Goal: Task Accomplishment & Management: Manage account settings

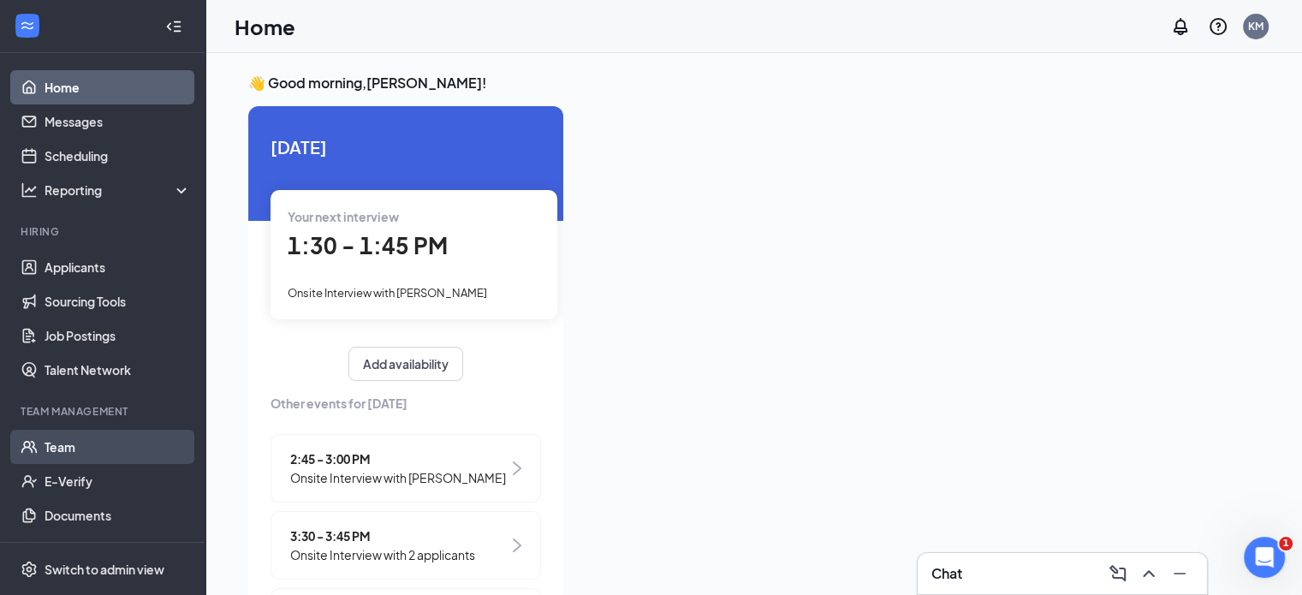
click at [55, 437] on link "Team" at bounding box center [118, 447] width 146 height 34
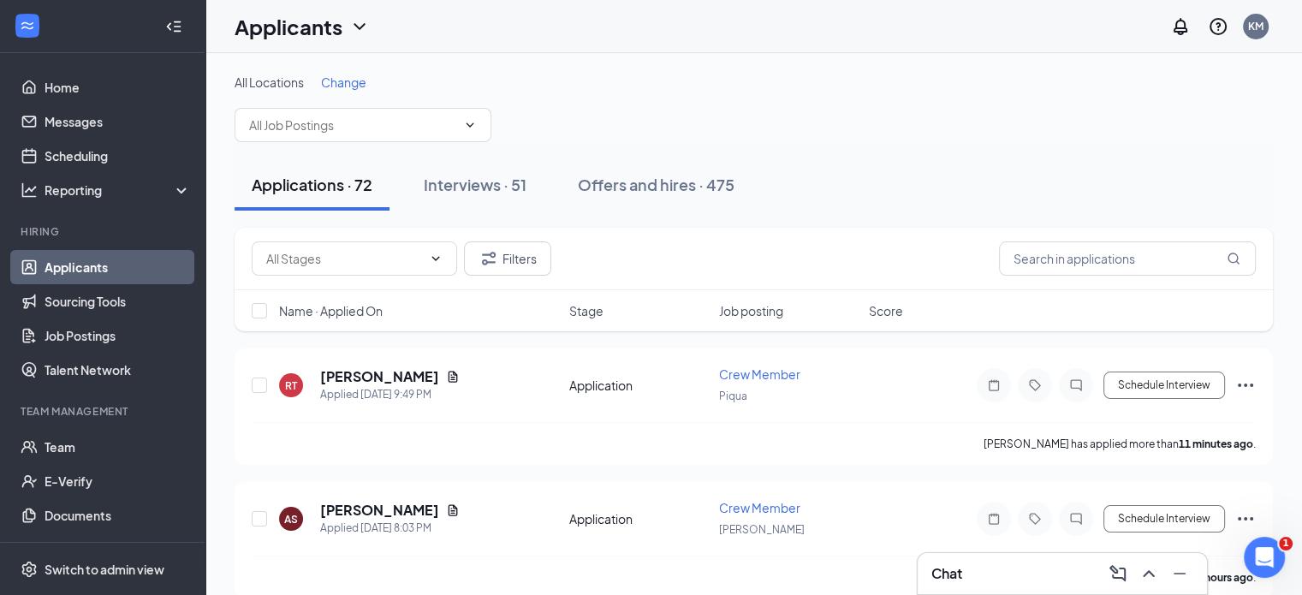
click at [348, 78] on span "Change" at bounding box center [343, 81] width 45 height 15
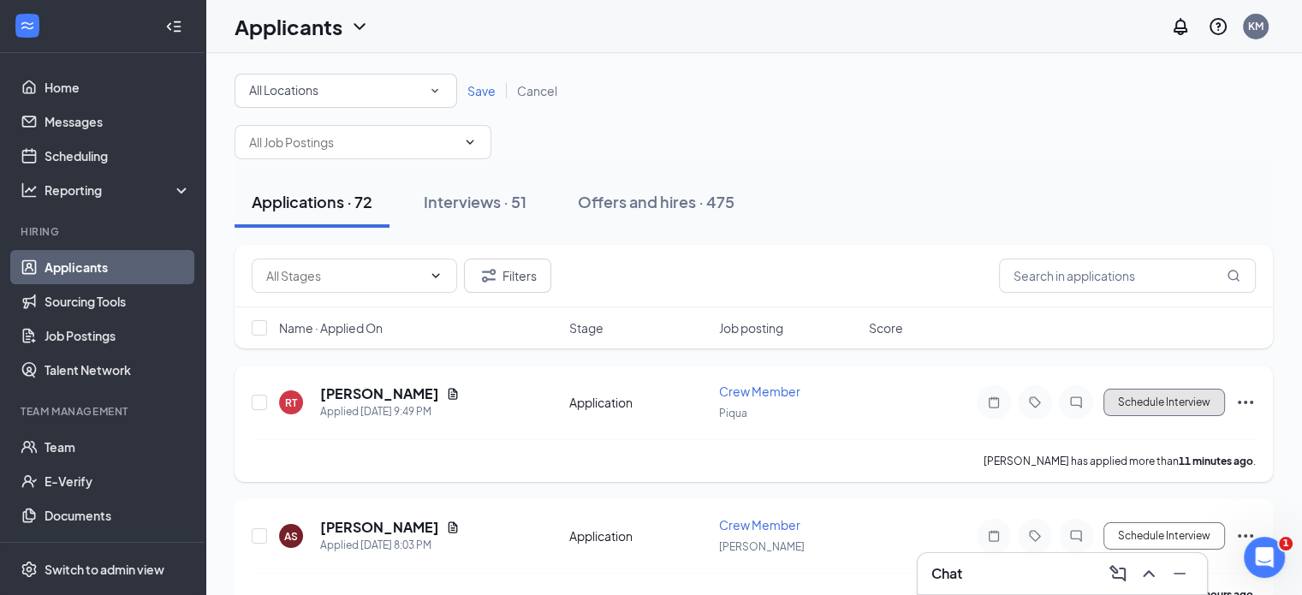
click at [1141, 403] on button "Schedule Interview" at bounding box center [1165, 402] width 122 height 27
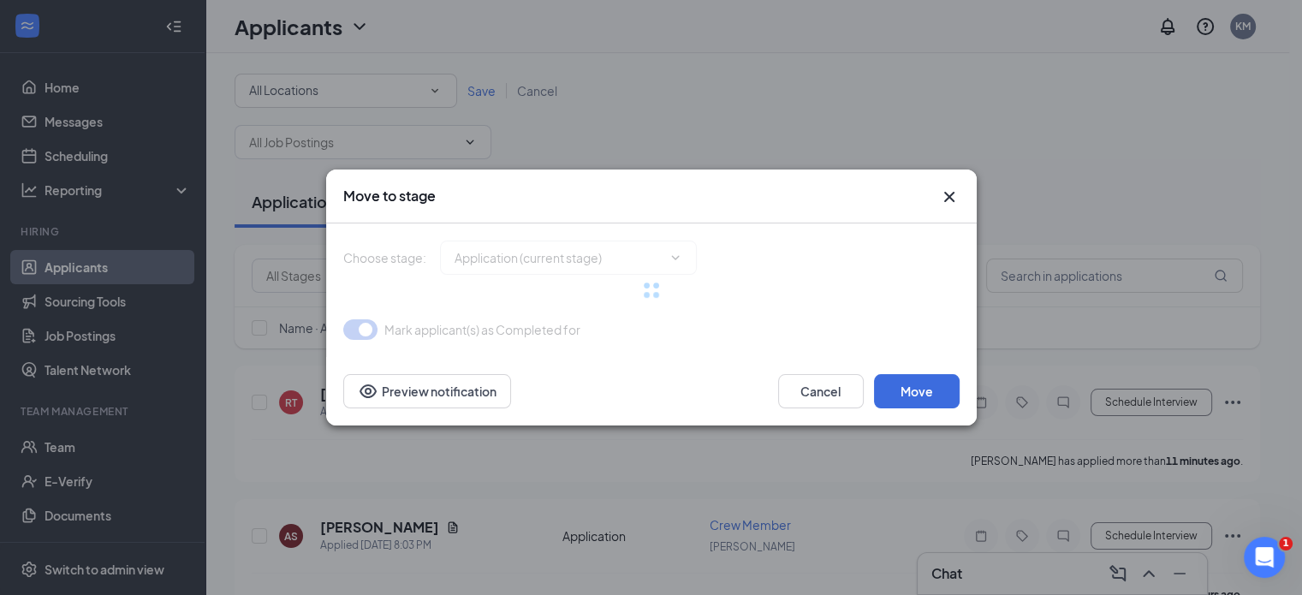
type input "Onsite Interview (next stage)"
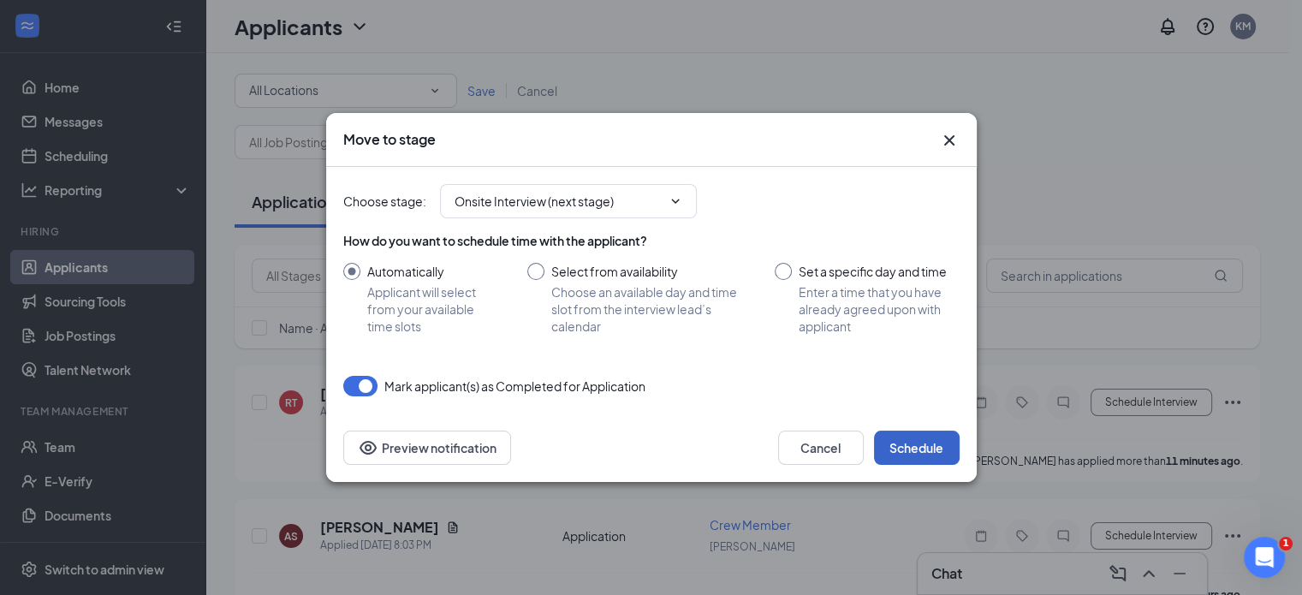
click at [915, 433] on button "Schedule" at bounding box center [917, 448] width 86 height 34
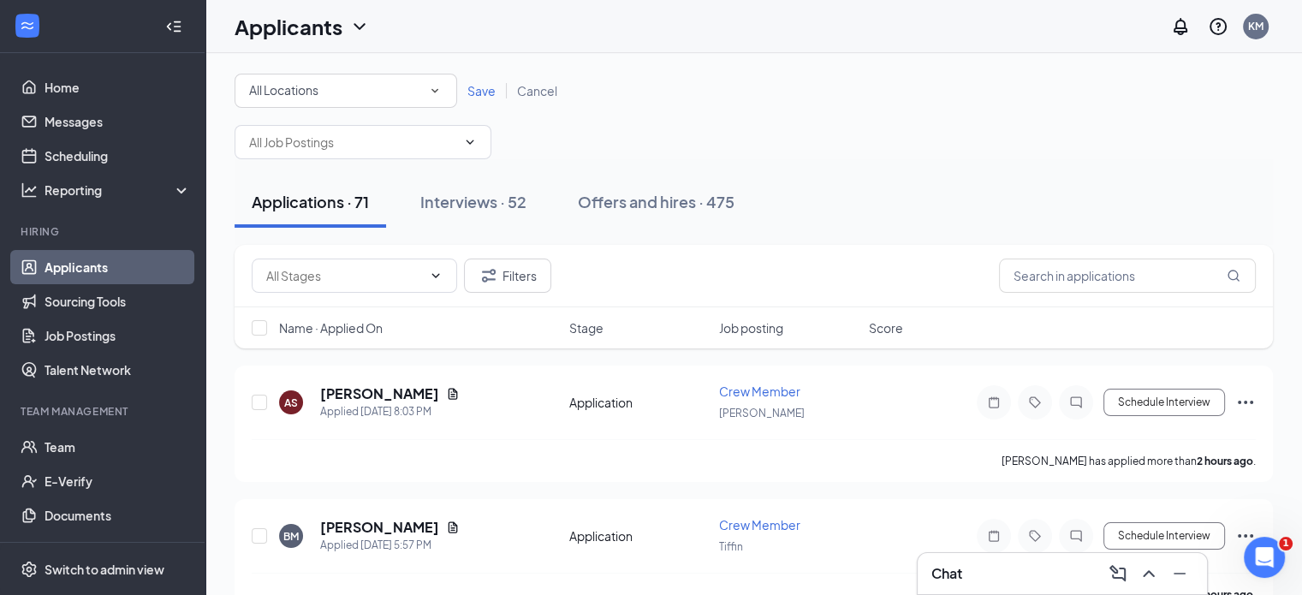
click at [372, 85] on div "All Locations" at bounding box center [346, 90] width 194 height 21
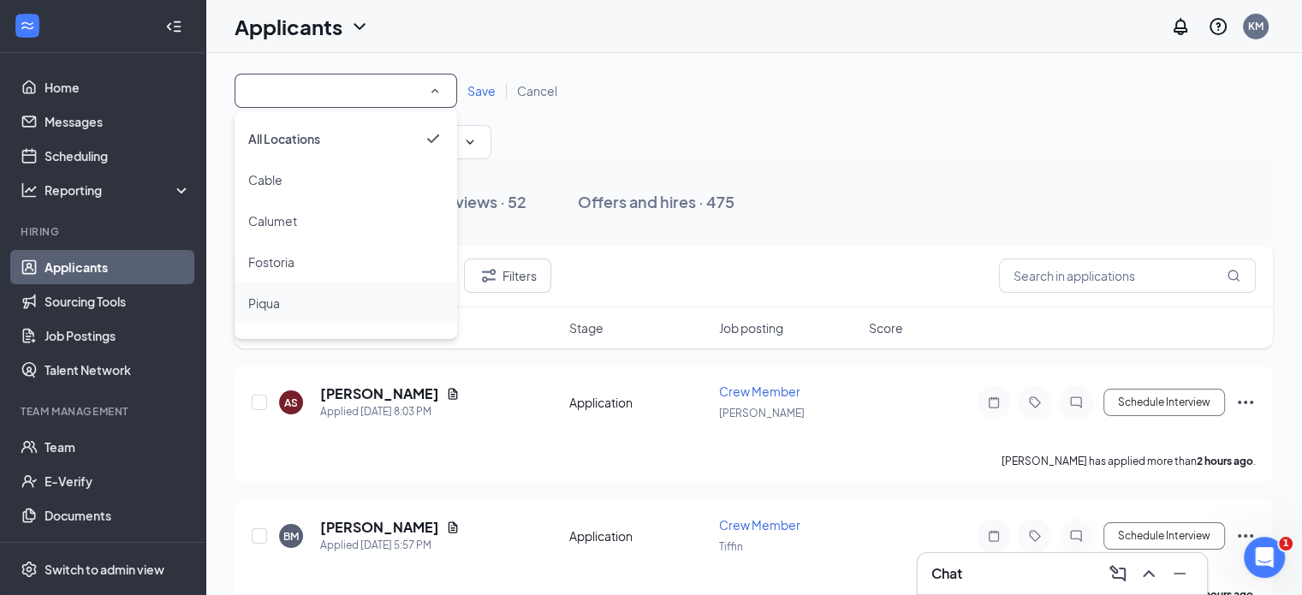
click at [271, 301] on span "Piqua" at bounding box center [264, 302] width 32 height 15
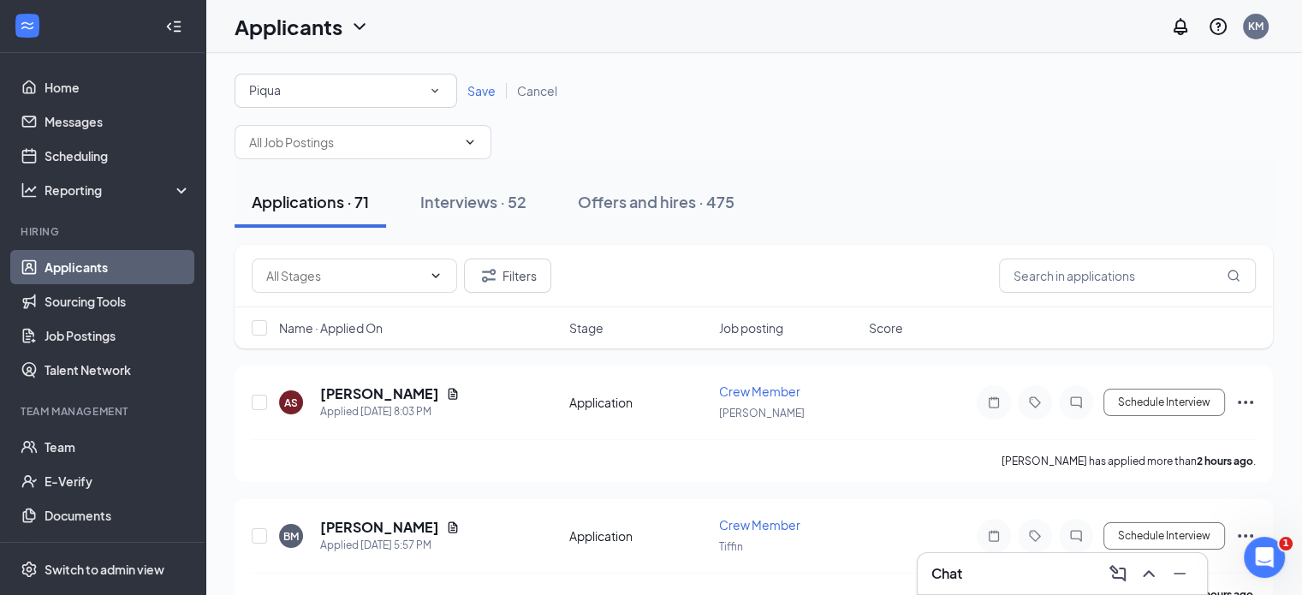
click at [486, 91] on span "Save" at bounding box center [482, 90] width 28 height 15
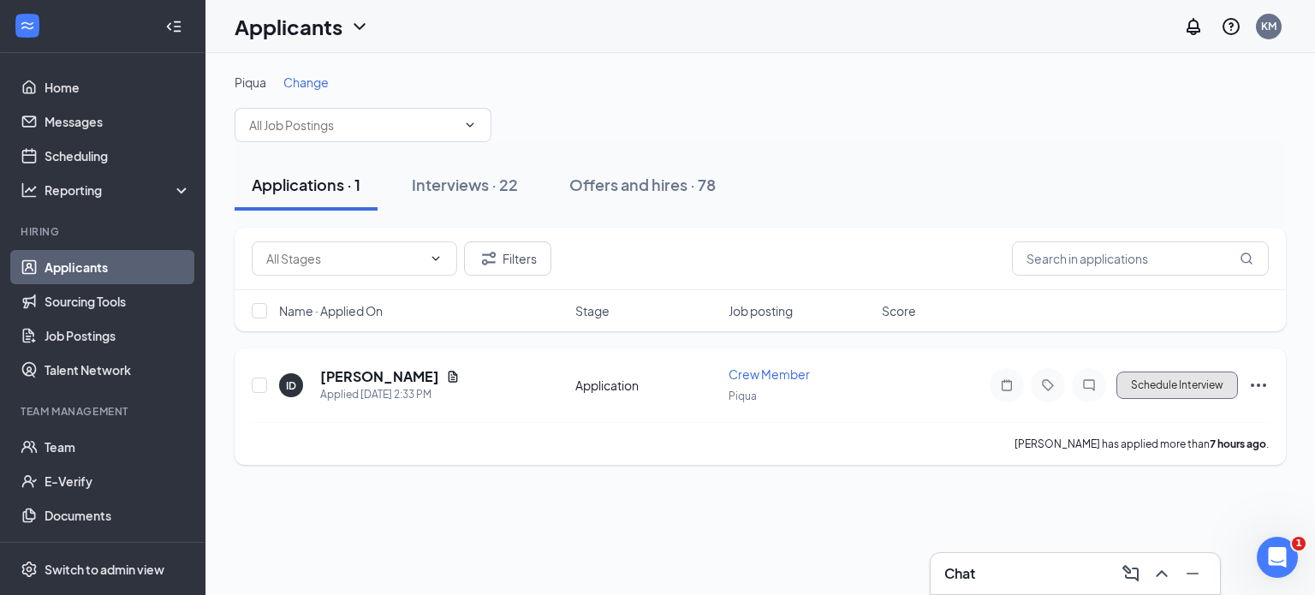
click at [1185, 386] on button "Schedule Interview" at bounding box center [1178, 385] width 122 height 27
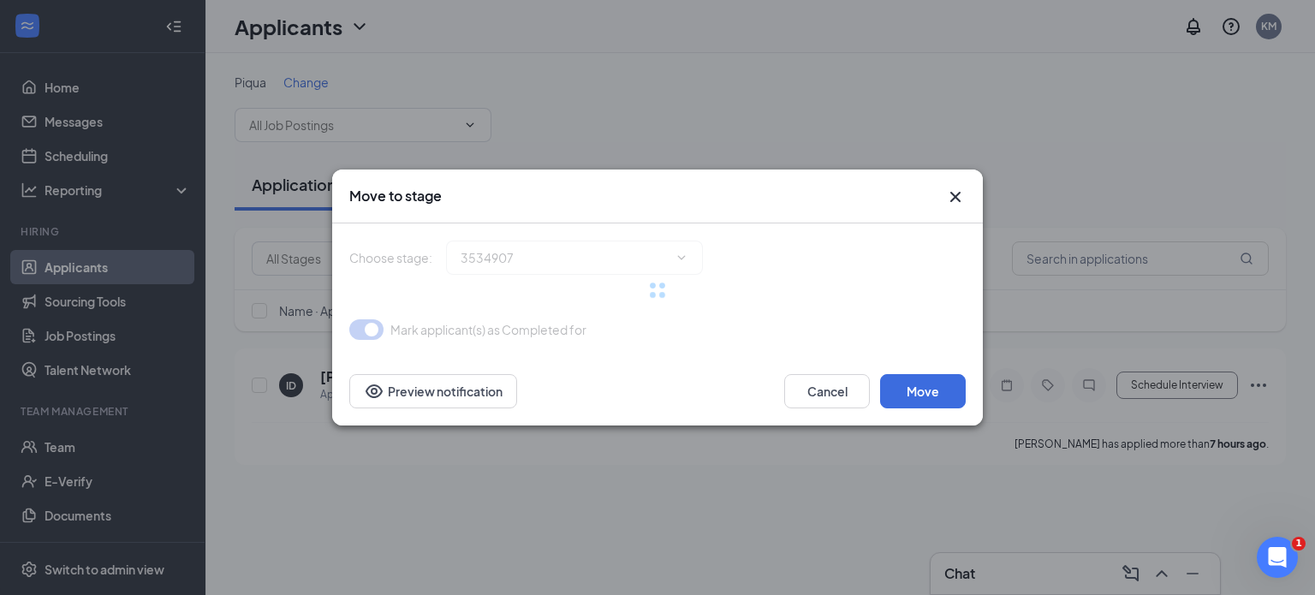
type input "Onsite Interview (next stage)"
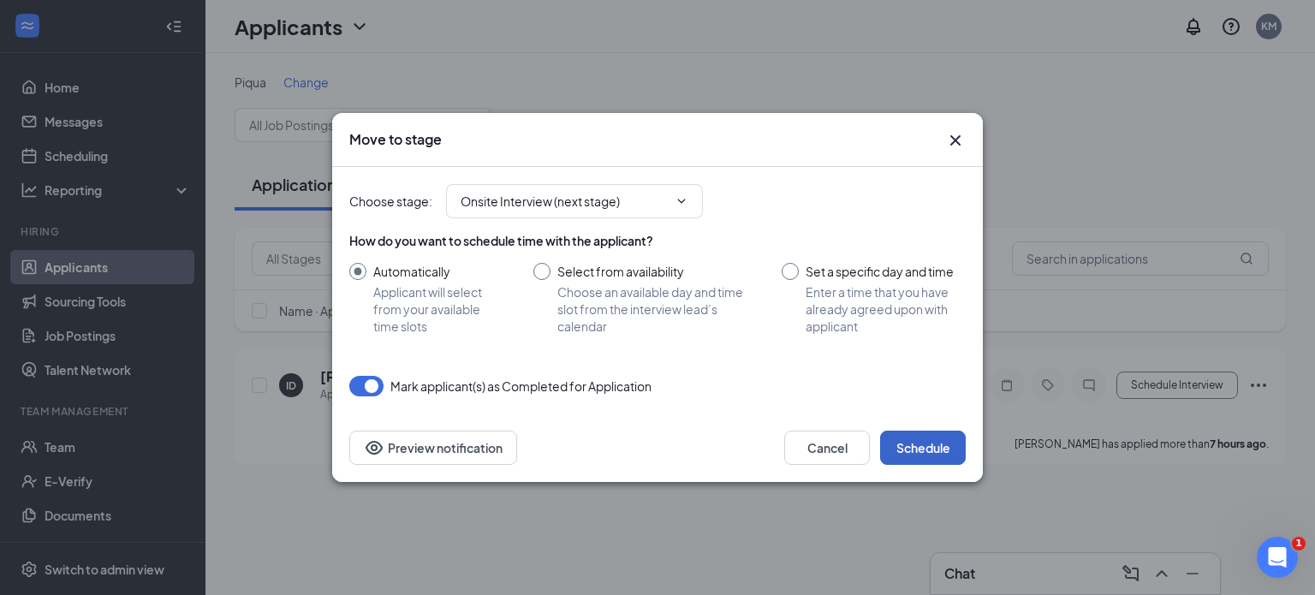
click at [910, 442] on button "Schedule" at bounding box center [923, 448] width 86 height 34
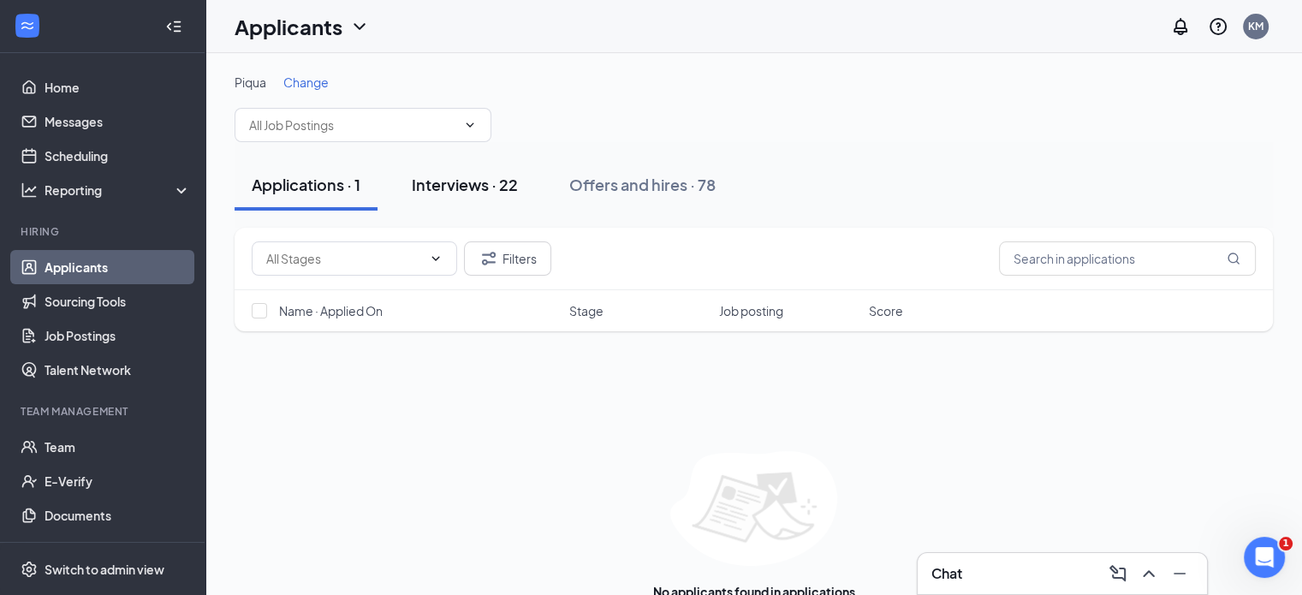
click at [460, 181] on div "Interviews · 22" at bounding box center [465, 184] width 106 height 21
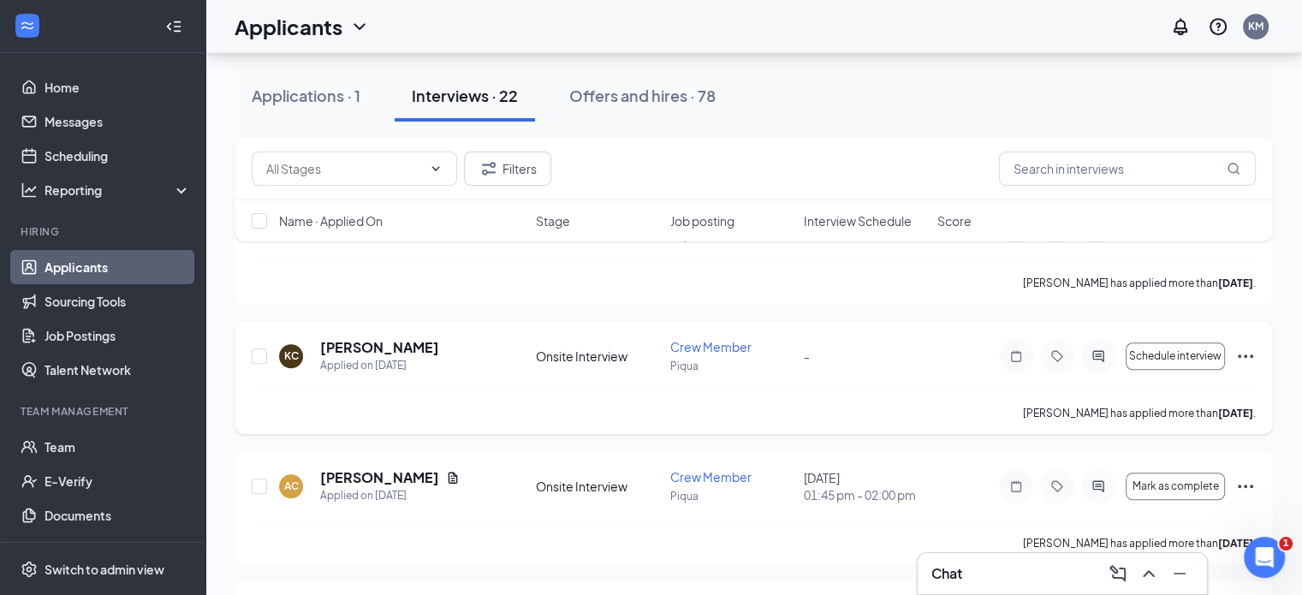
scroll to position [1113, 0]
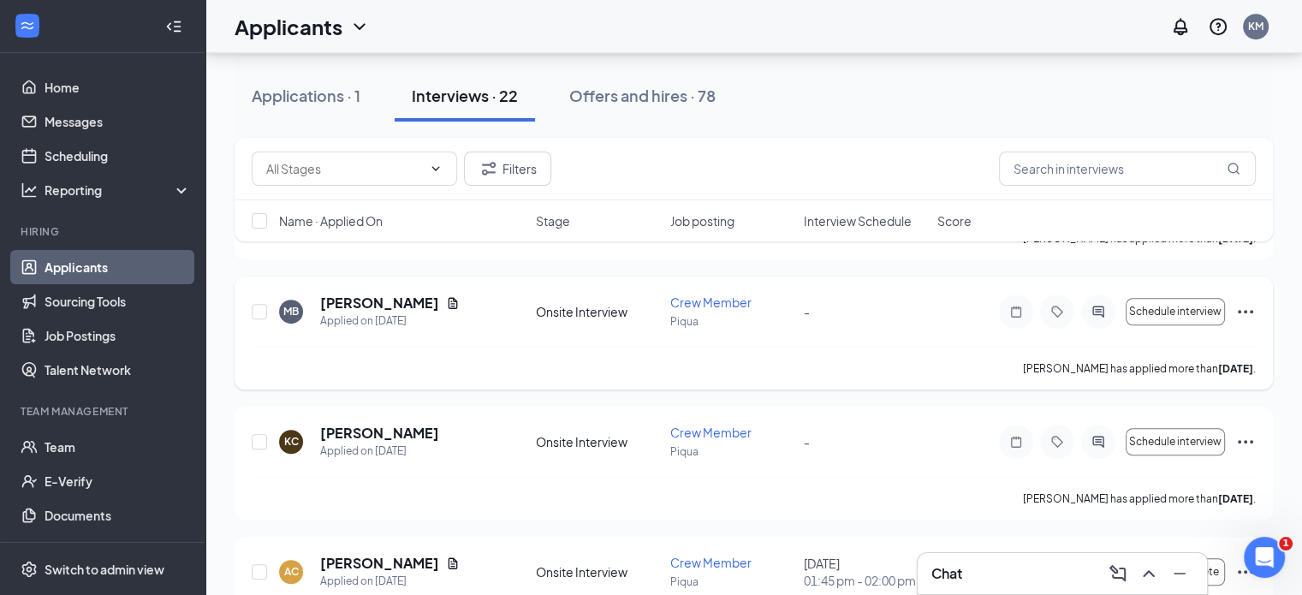
click at [1240, 304] on icon "Ellipses" at bounding box center [1246, 311] width 21 height 21
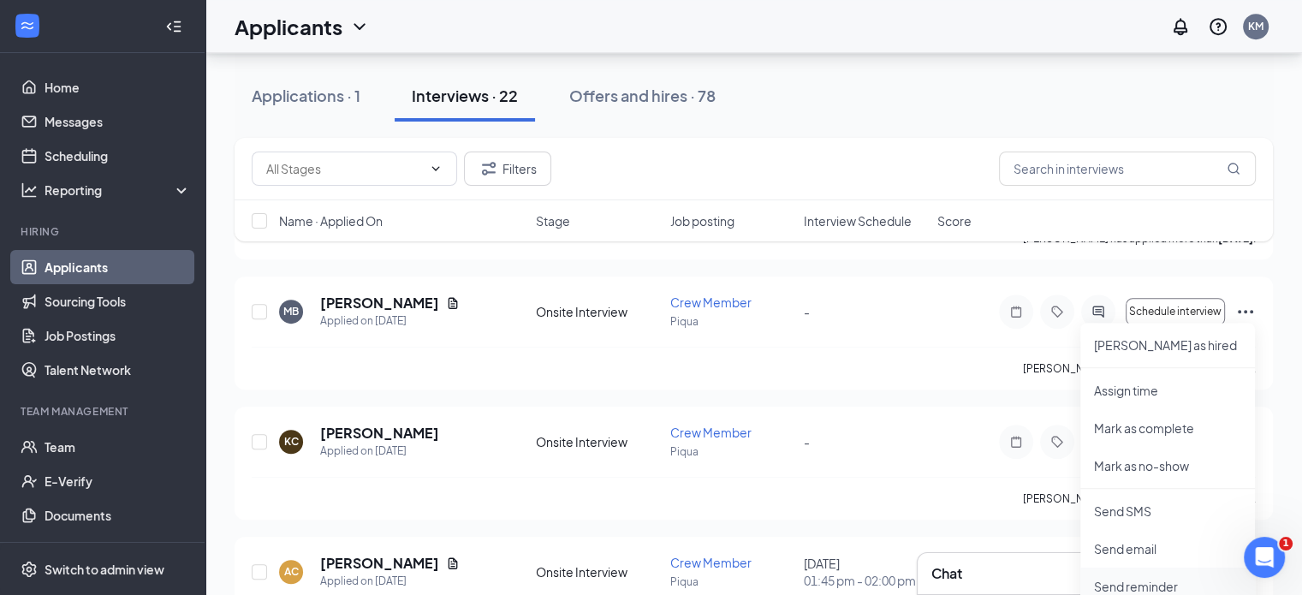
click at [1141, 584] on p "Send reminder" at bounding box center [1167, 586] width 147 height 17
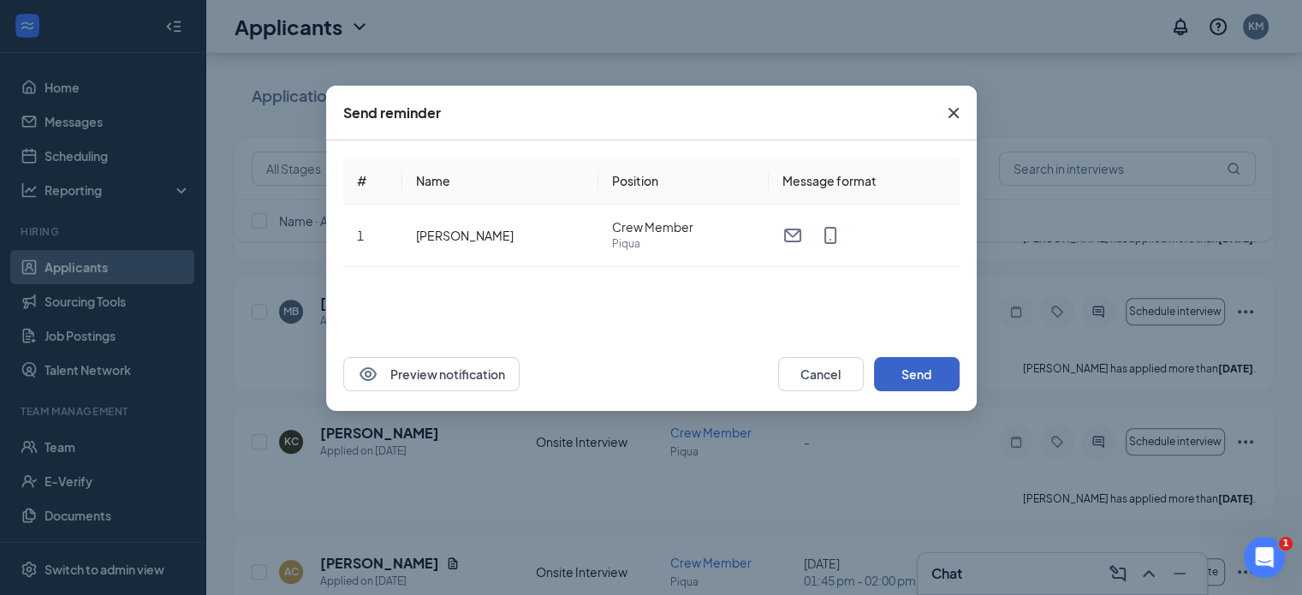
click at [927, 376] on button "Send" at bounding box center [917, 374] width 86 height 34
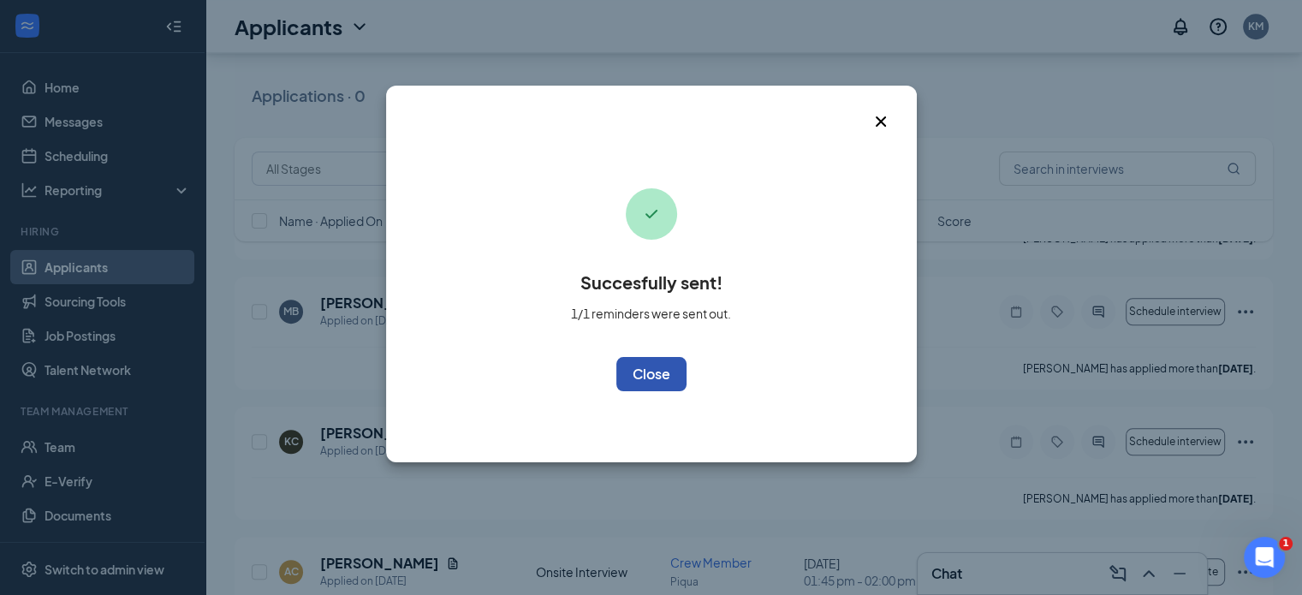
click at [670, 367] on button "OK" at bounding box center [652, 374] width 70 height 34
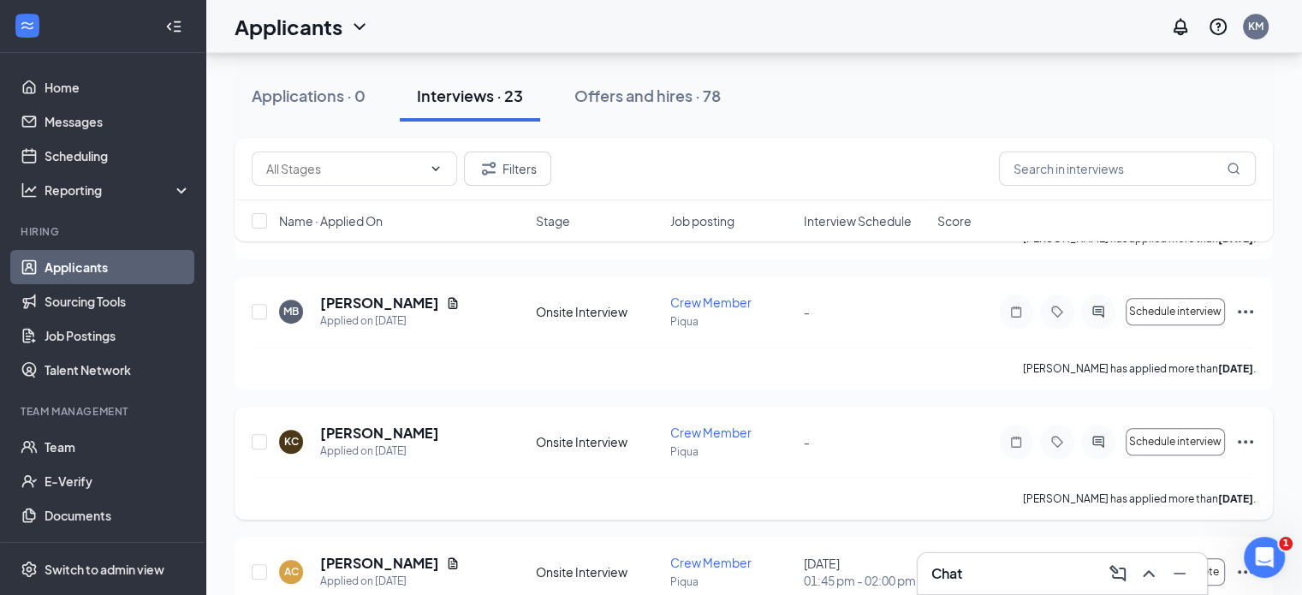
click at [1239, 434] on icon "Ellipses" at bounding box center [1246, 442] width 21 height 21
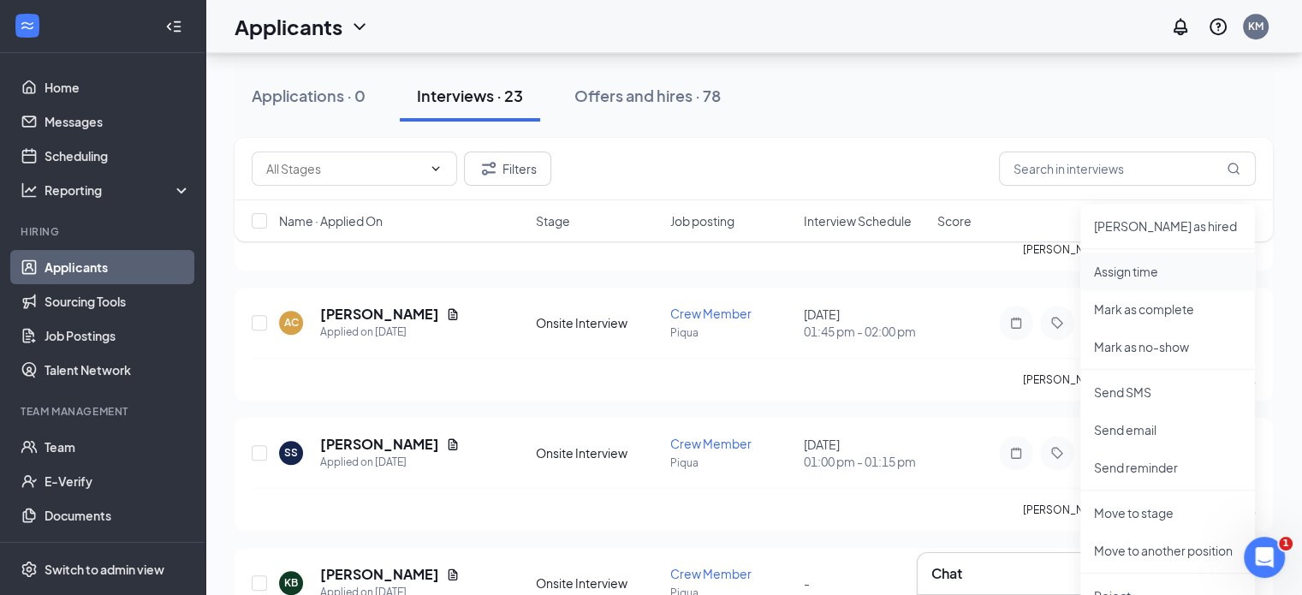
scroll to position [1370, 0]
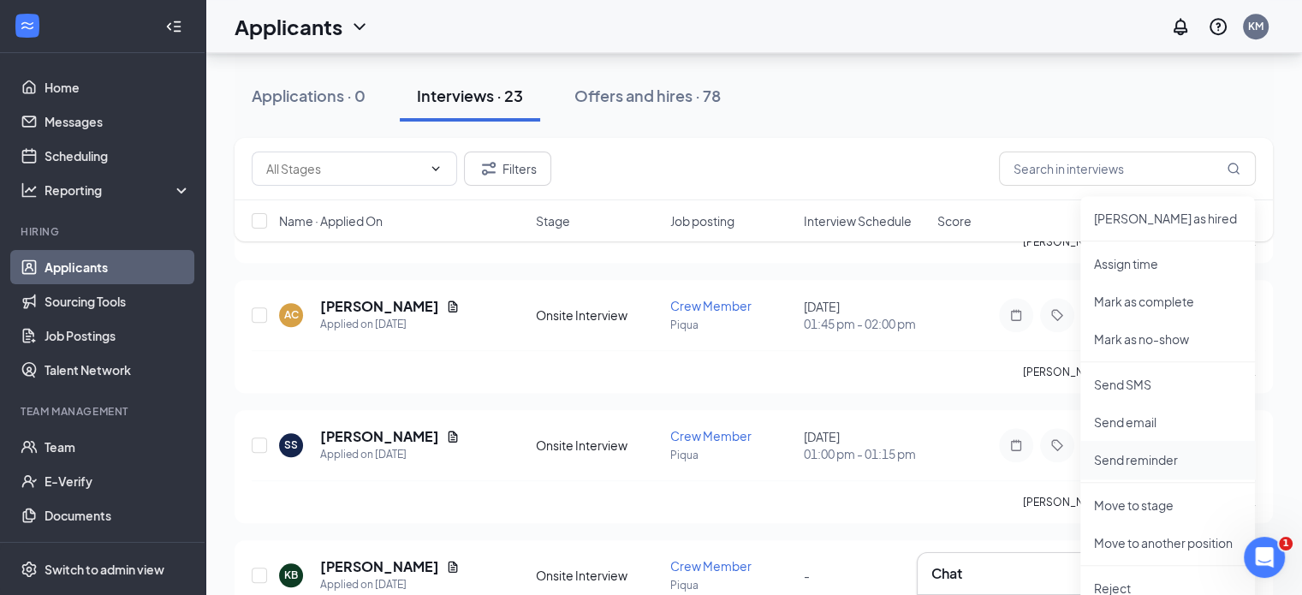
click at [1124, 458] on p "Send reminder" at bounding box center [1167, 459] width 147 height 17
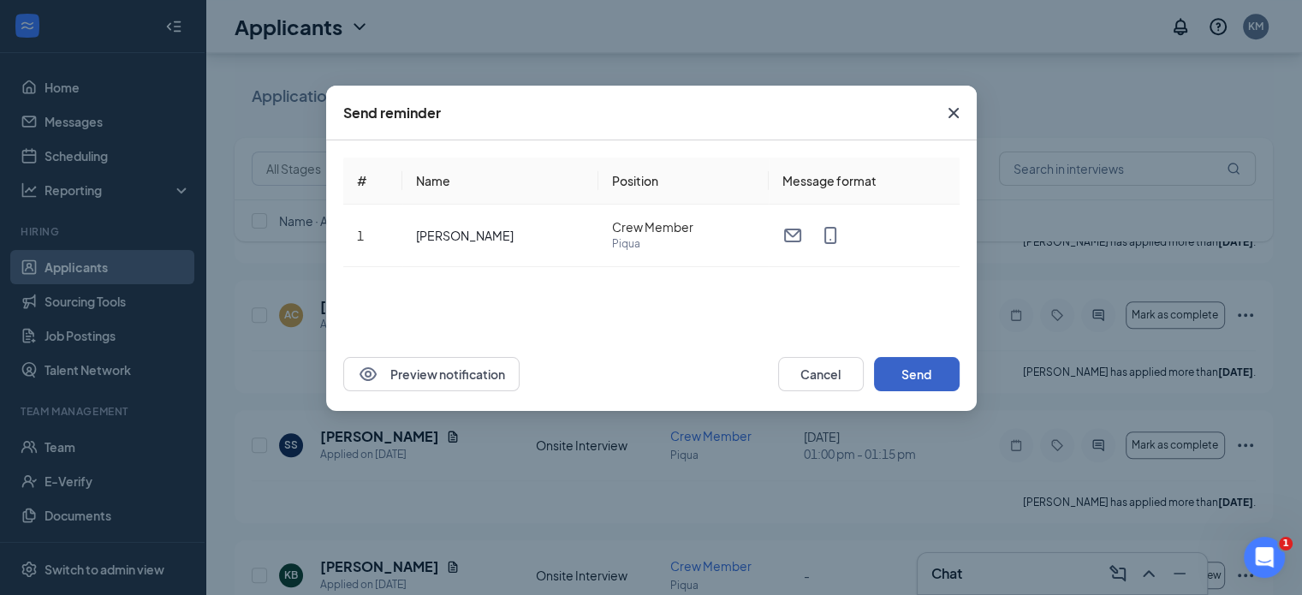
click at [916, 376] on button "Send" at bounding box center [917, 374] width 86 height 34
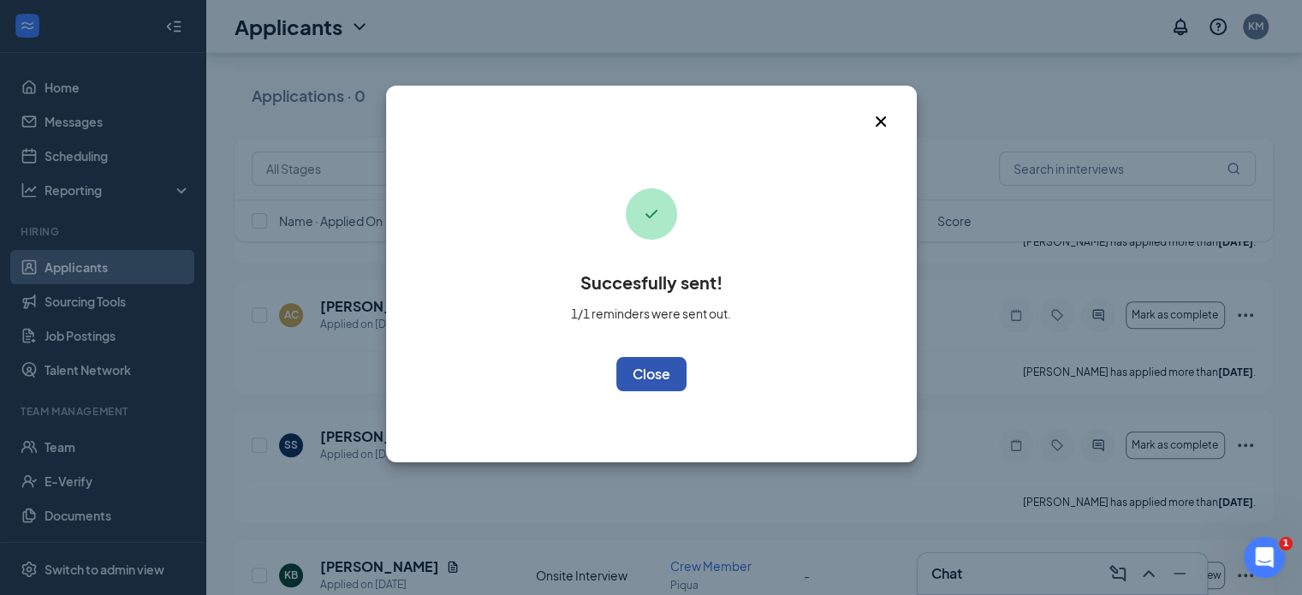
click at [659, 372] on button "OK" at bounding box center [652, 374] width 70 height 34
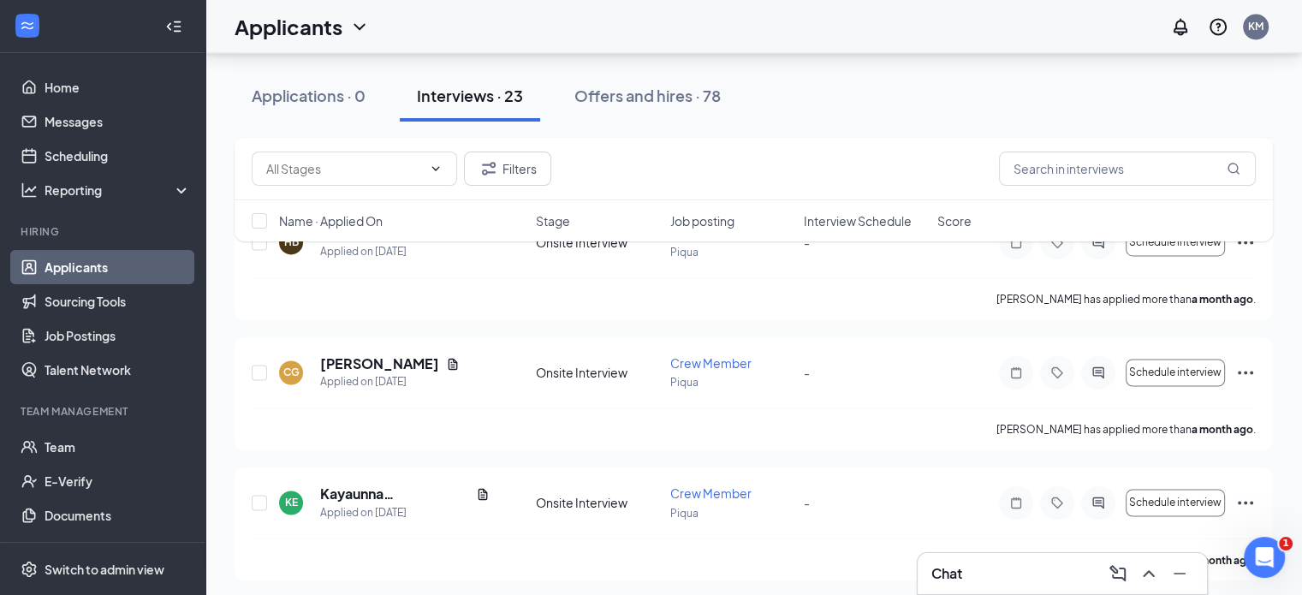
scroll to position [2745, 0]
click at [1147, 568] on icon "ChevronUp" at bounding box center [1149, 573] width 21 height 21
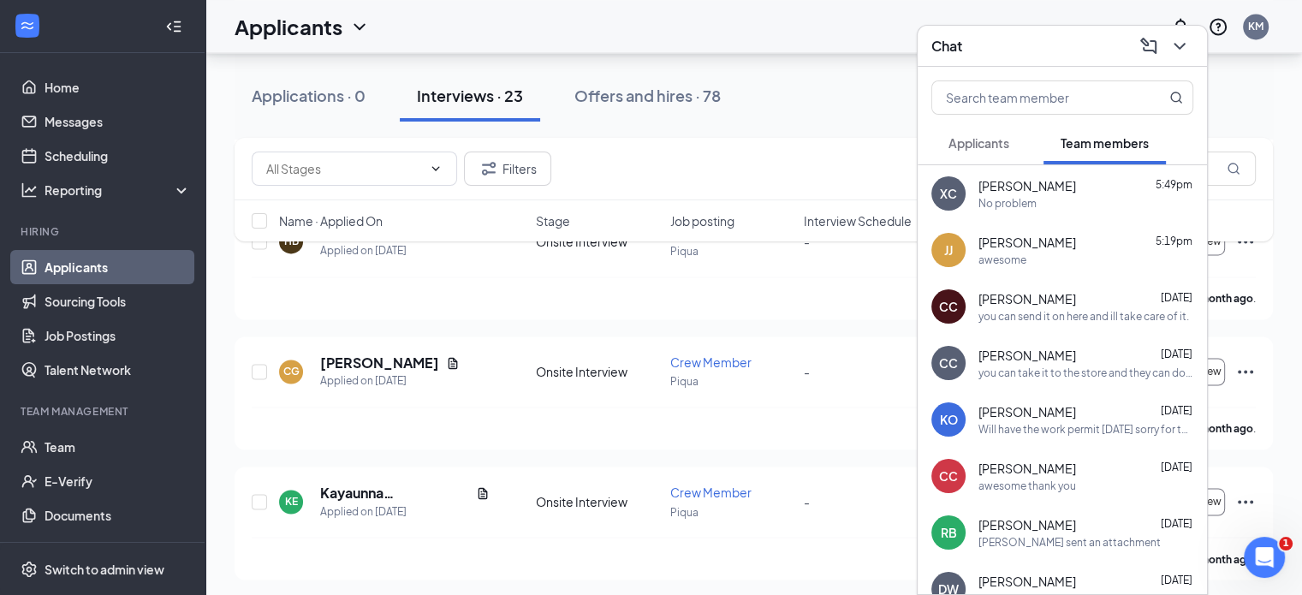
click at [1001, 146] on span "Applicants" at bounding box center [979, 142] width 61 height 15
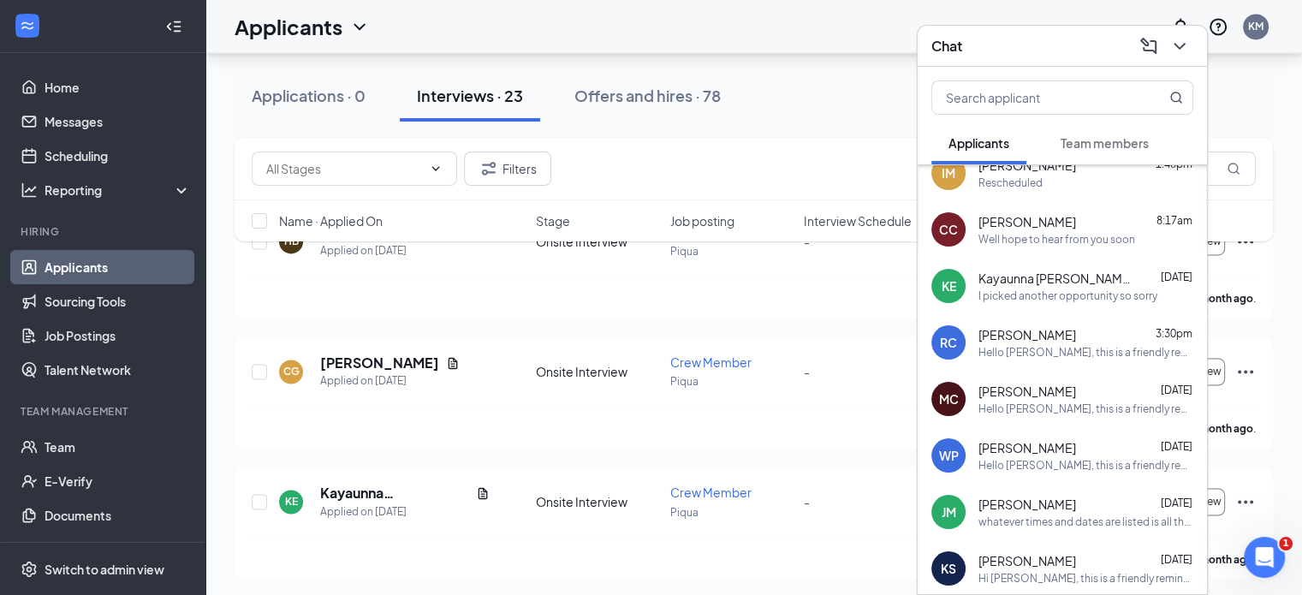
scroll to position [0, 0]
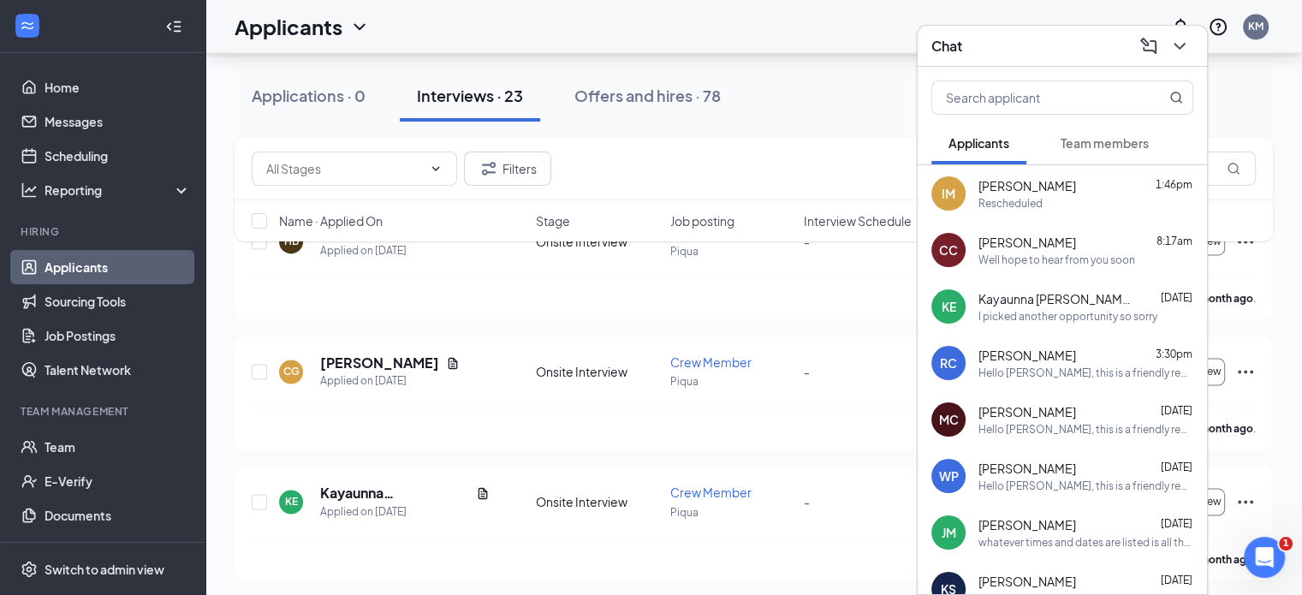
click at [1030, 355] on span "Riley Crawford" at bounding box center [1028, 355] width 98 height 17
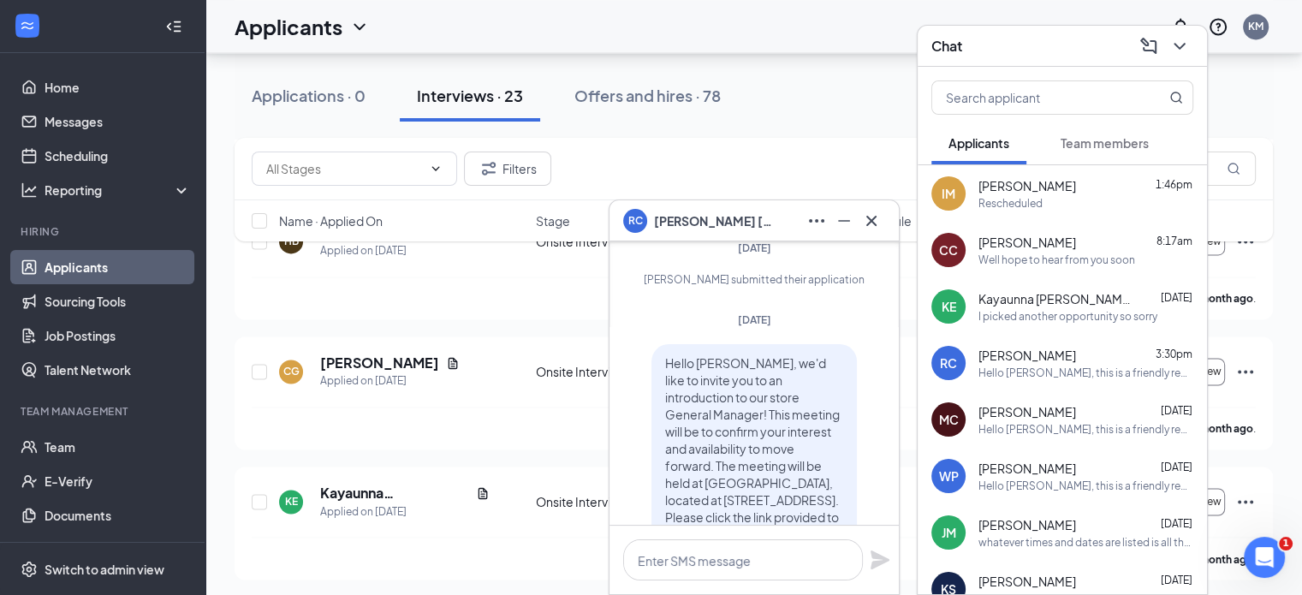
scroll to position [-856, 0]
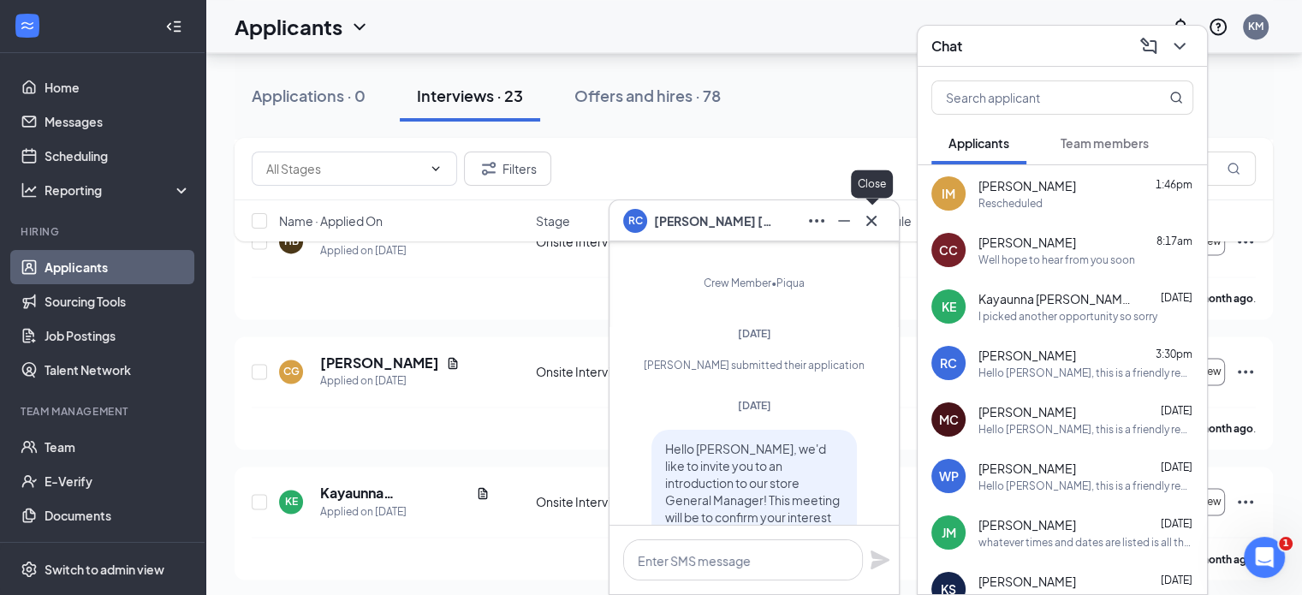
click at [873, 219] on icon "Cross" at bounding box center [872, 220] width 10 height 10
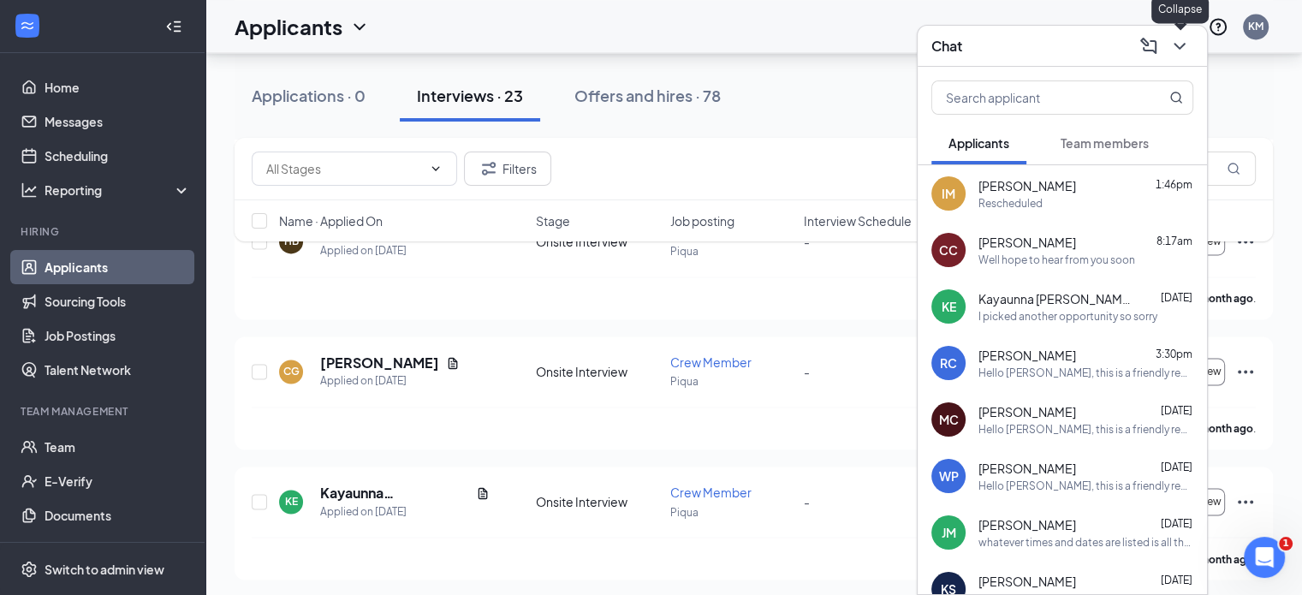
click at [1182, 51] on icon "ChevronDown" at bounding box center [1180, 46] width 21 height 21
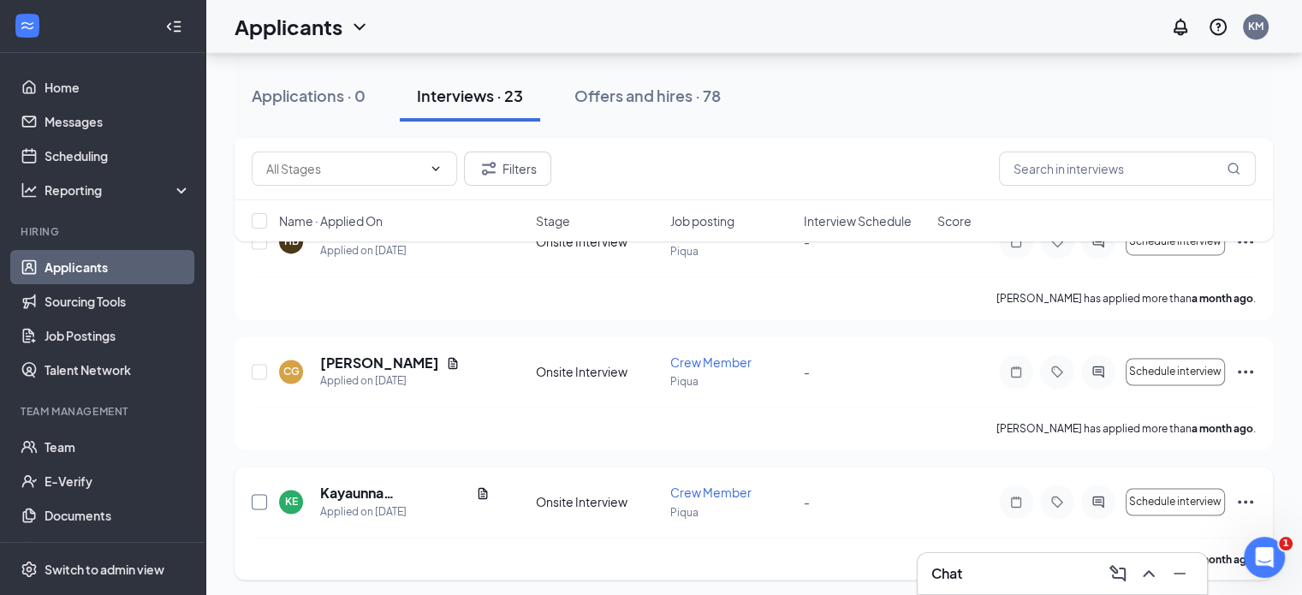
click at [264, 495] on input "checkbox" at bounding box center [259, 501] width 15 height 15
checkbox input "true"
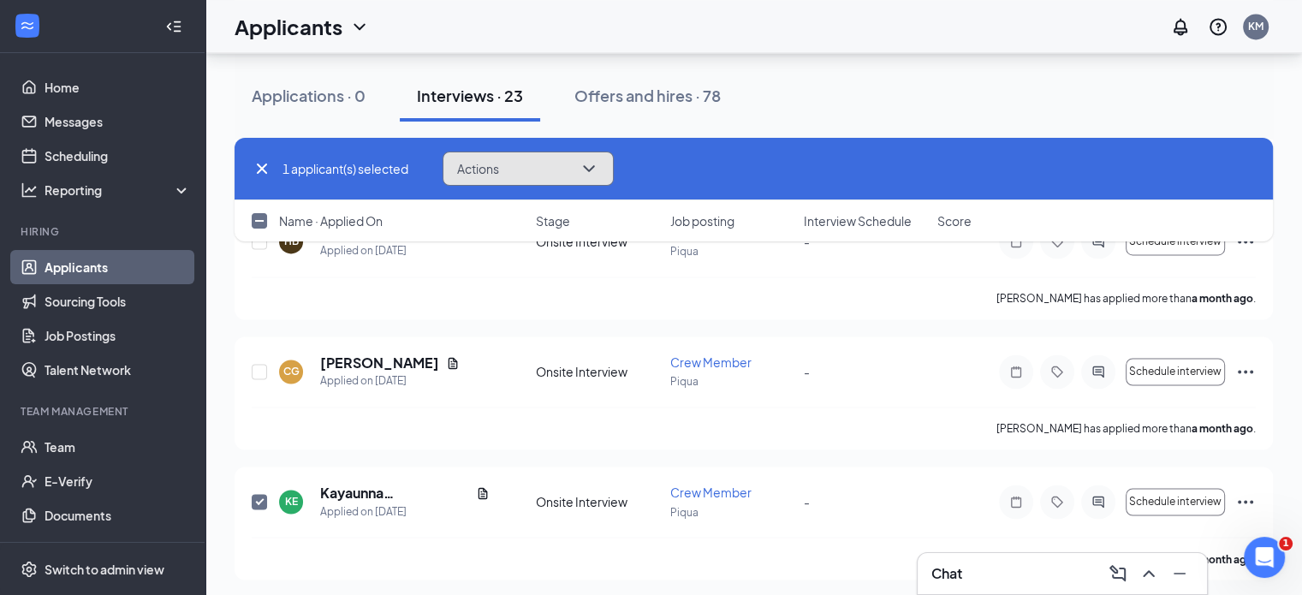
click at [584, 161] on icon "ChevronDown" at bounding box center [589, 168] width 21 height 21
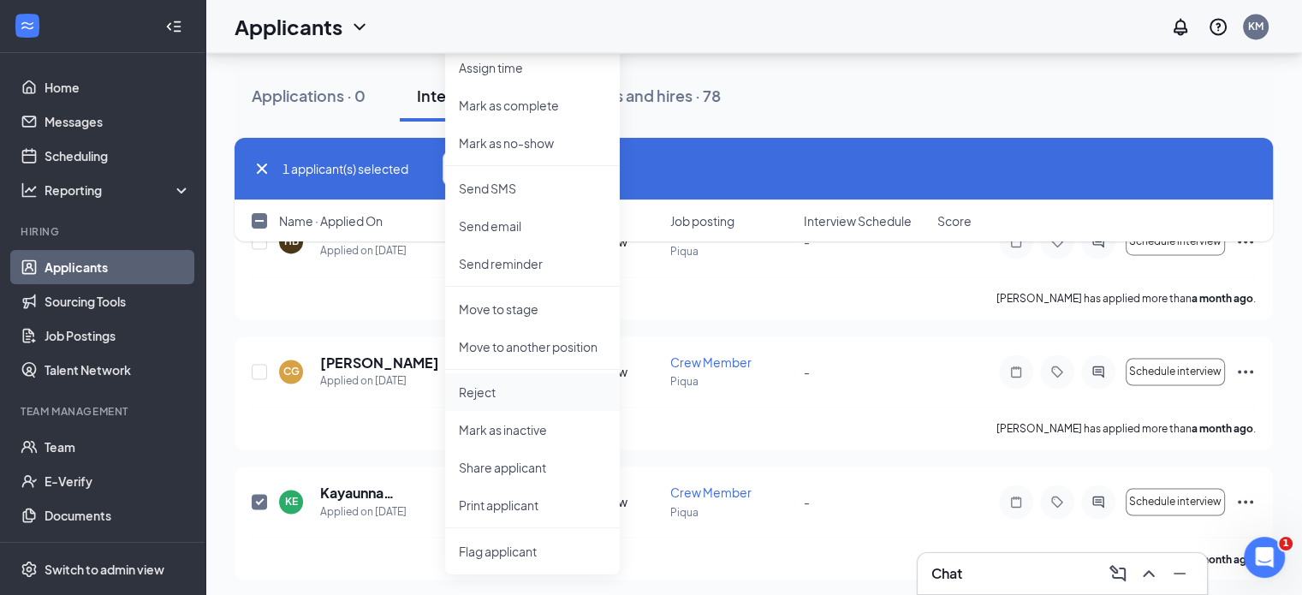
click at [483, 390] on p "Reject" at bounding box center [532, 392] width 147 height 17
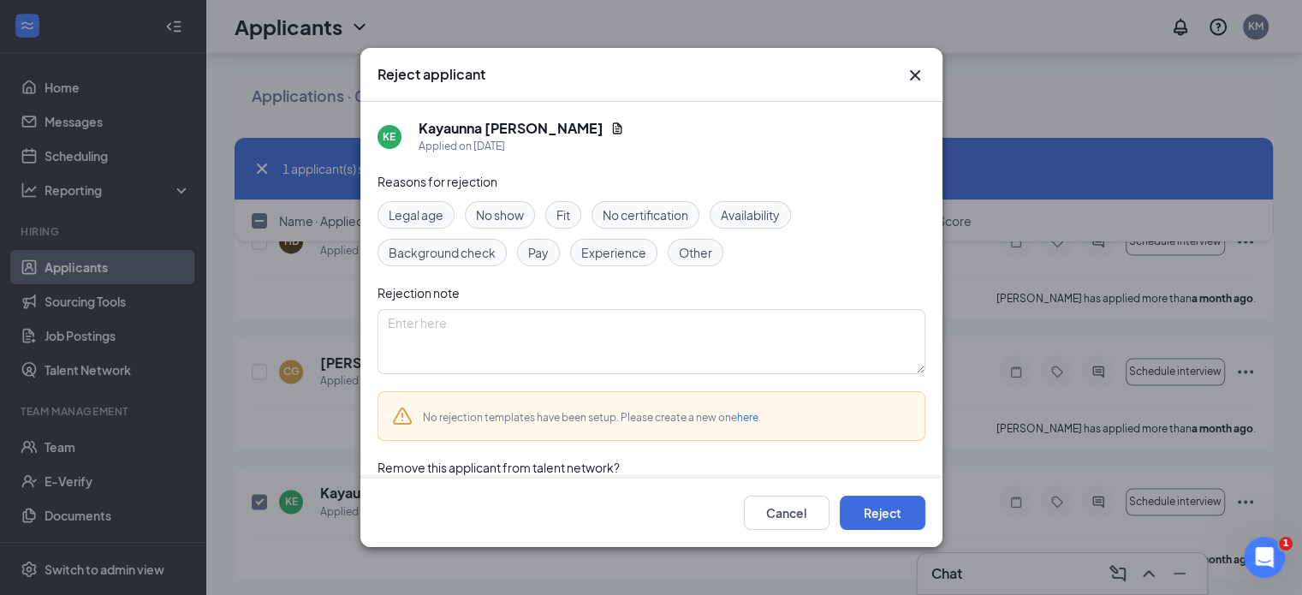
click at [693, 253] on span "Other" at bounding box center [695, 252] width 33 height 19
click at [896, 516] on button "Reject" at bounding box center [883, 513] width 86 height 34
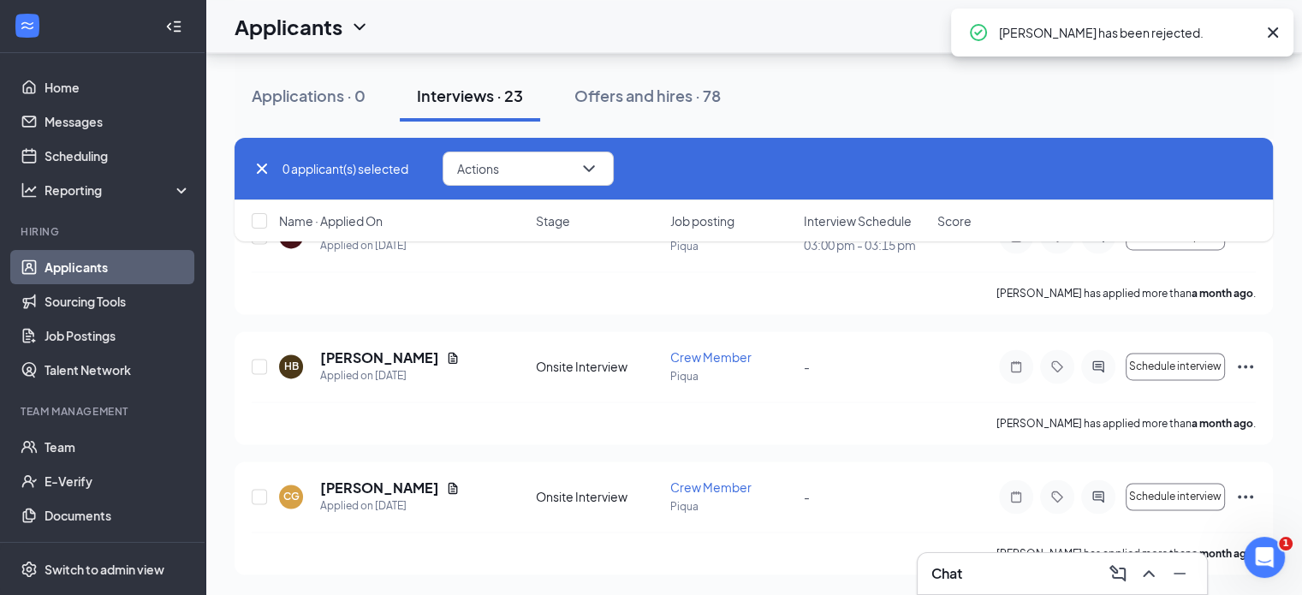
scroll to position [2616, 0]
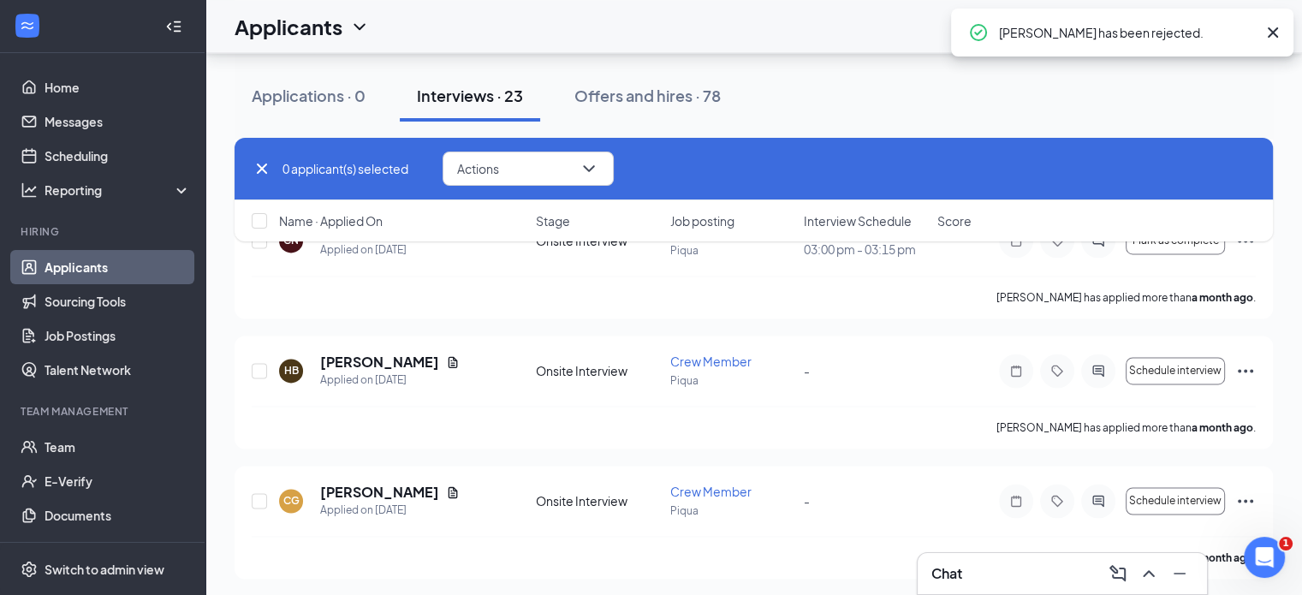
click at [264, 164] on icon "Cross" at bounding box center [262, 168] width 21 height 21
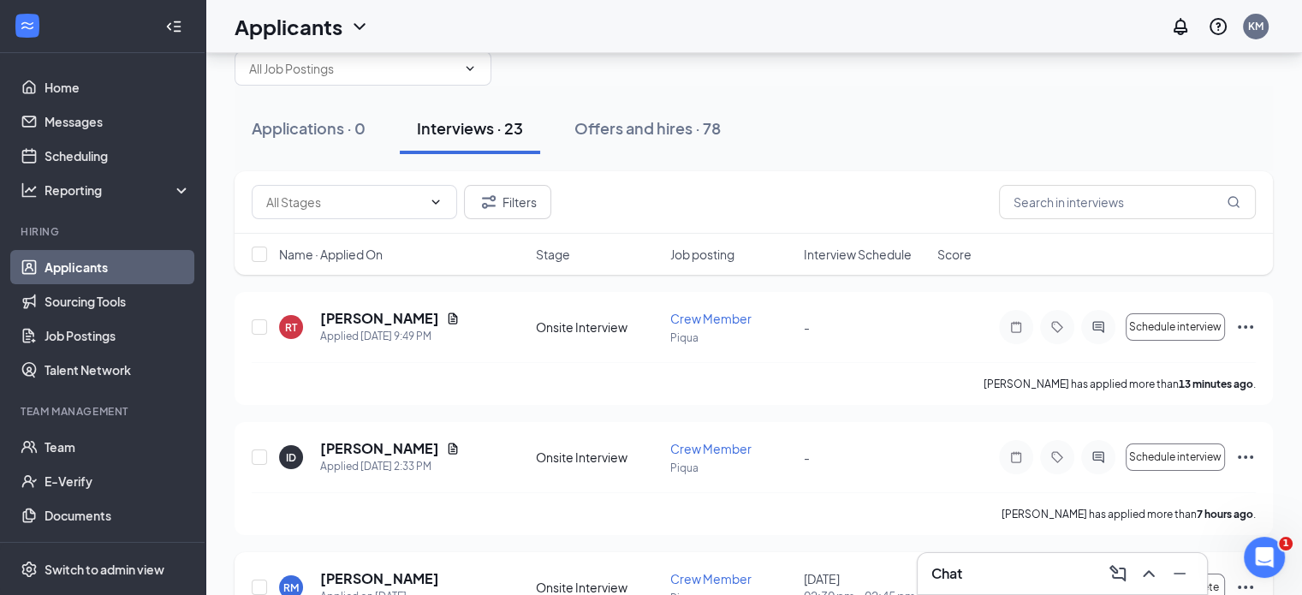
scroll to position [0, 0]
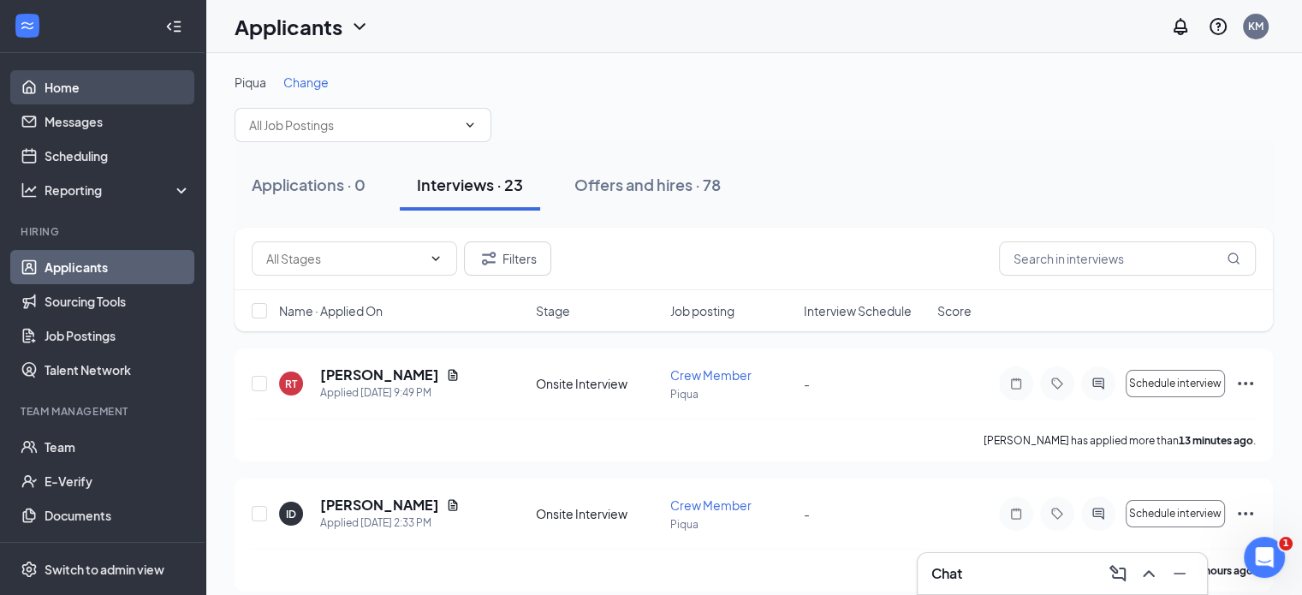
drag, startPoint x: 58, startPoint y: 82, endPoint x: 153, endPoint y: 90, distance: 95.4
click at [58, 83] on link "Home" at bounding box center [118, 87] width 146 height 34
